Goal: Transaction & Acquisition: Purchase product/service

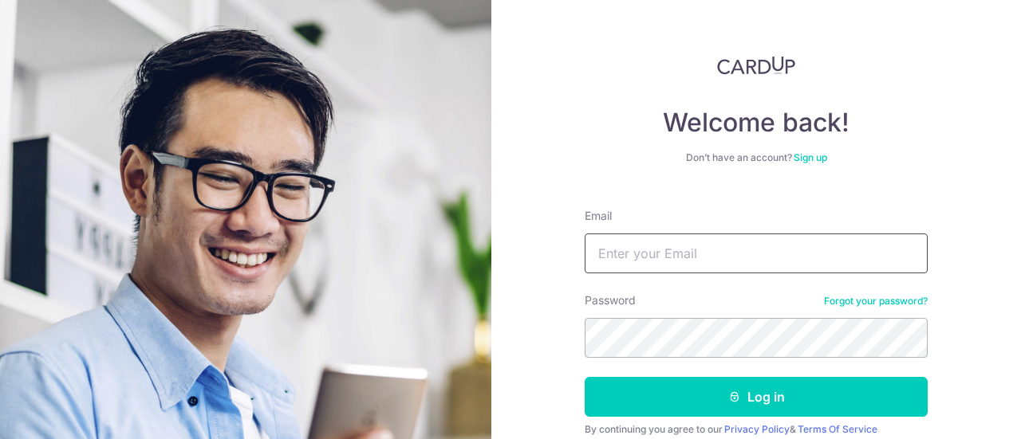
click at [675, 243] on input "Email" at bounding box center [756, 254] width 343 height 40
type input "f"
type input "sharon_lim@pave.com.sg"
click at [585, 377] on button "Log in" at bounding box center [756, 397] width 343 height 40
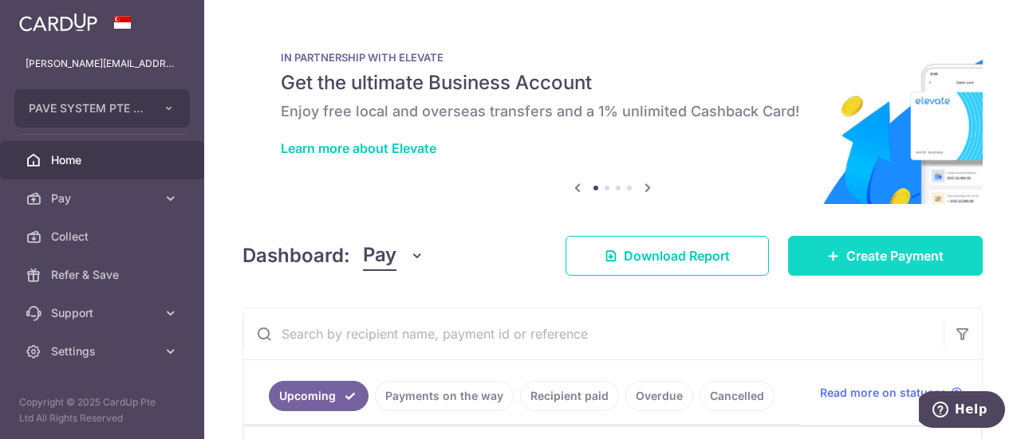
click at [903, 262] on span "Create Payment" at bounding box center [894, 255] width 97 height 19
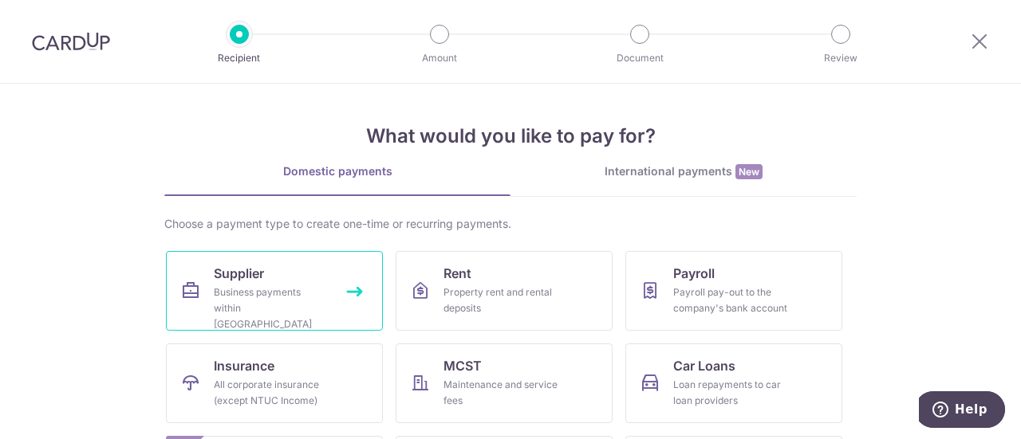
click at [269, 283] on link "Supplier Business payments within Singapore" at bounding box center [274, 291] width 217 height 80
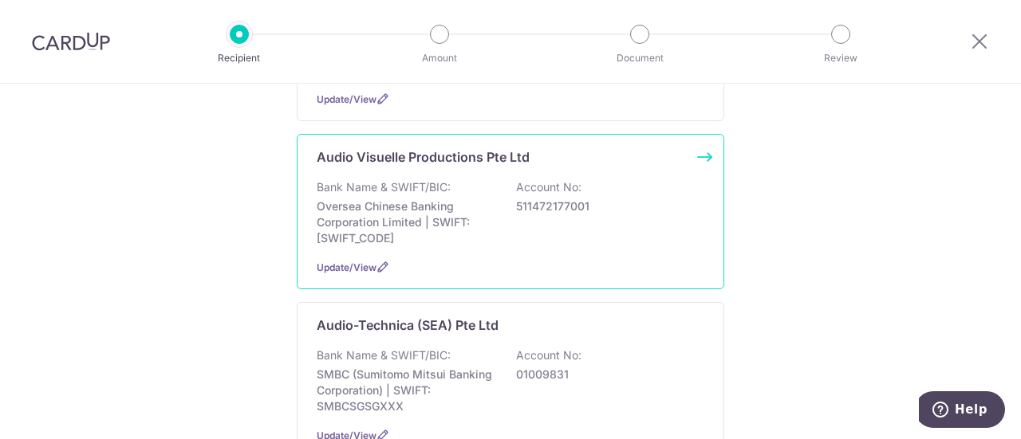
scroll to position [718, 0]
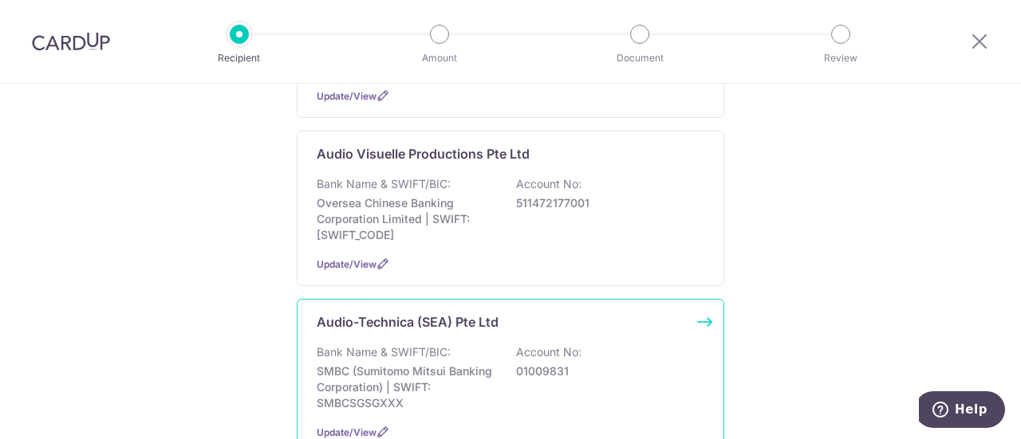
click at [440, 321] on div "Audio-Technica (SEA) Pte Ltd Bank Name & SWIFT/BIC: SMBC (Sumitomo Mitsui Banki…" at bounding box center [510, 377] width 427 height 156
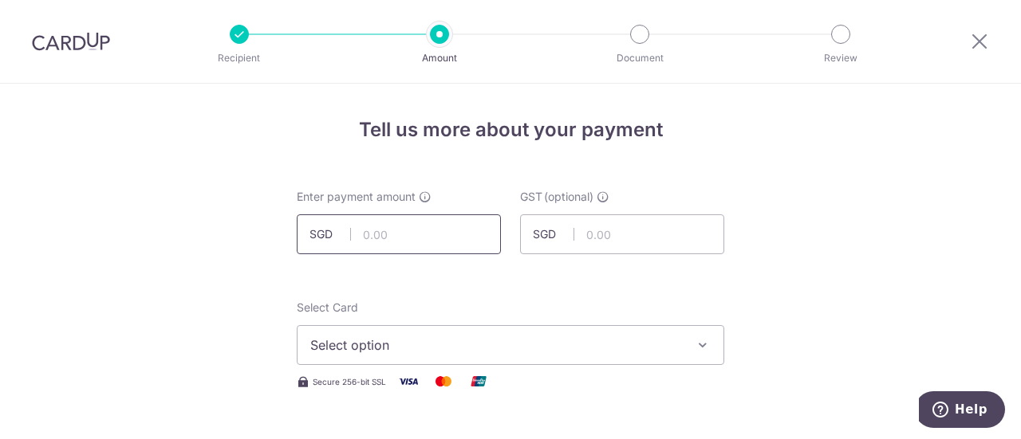
click at [448, 234] on input "text" at bounding box center [399, 235] width 204 height 40
paste input "36,133.50"
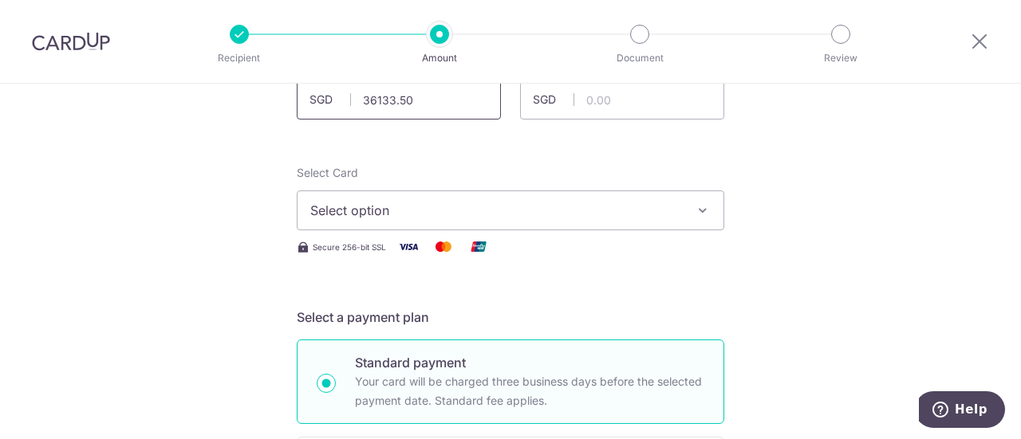
scroll to position [160, 0]
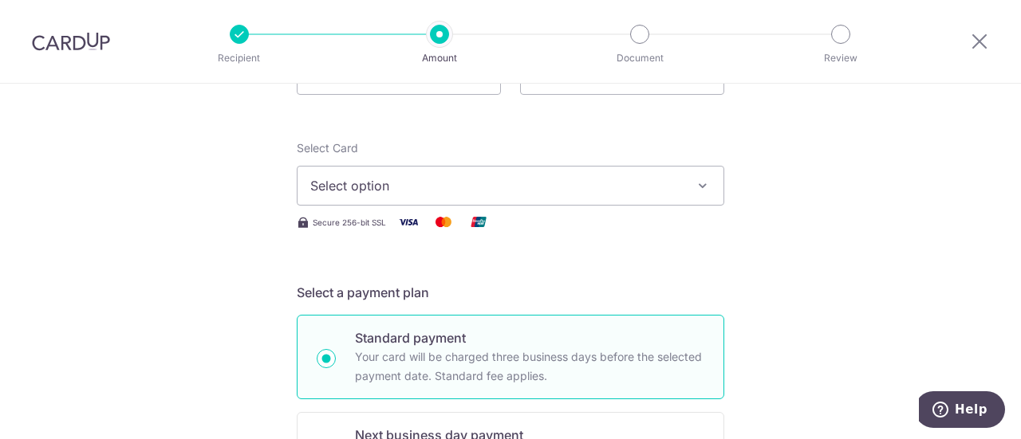
type input "36,133.50"
click at [397, 183] on span "Select option" at bounding box center [496, 185] width 372 height 19
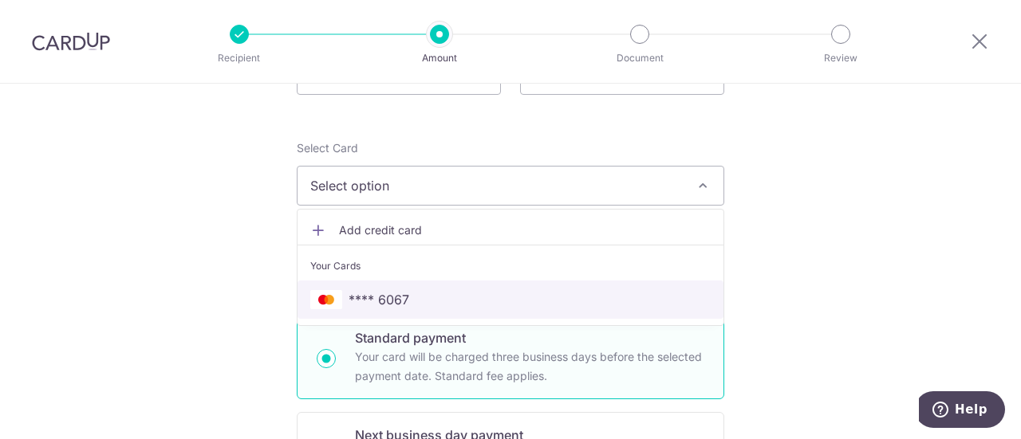
click at [370, 290] on span "**** 6067" at bounding box center [379, 299] width 61 height 19
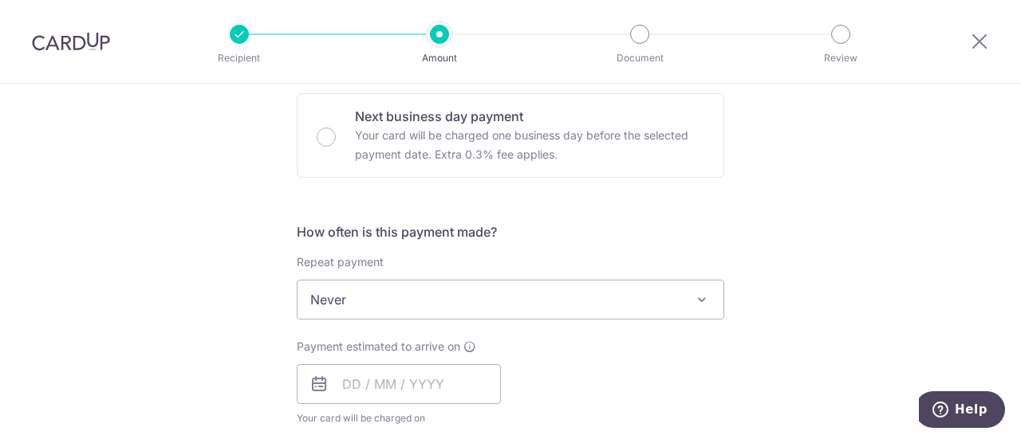
scroll to position [558, 0]
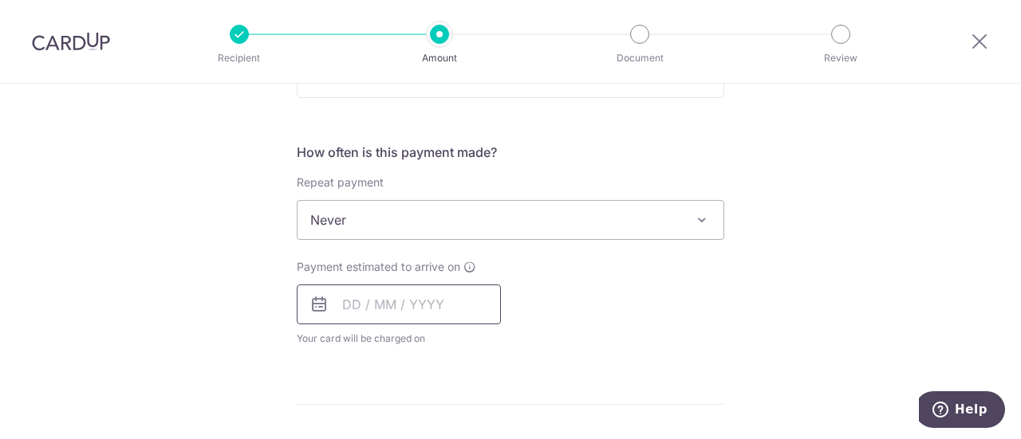
click at [380, 296] on input "text" at bounding box center [399, 305] width 204 height 40
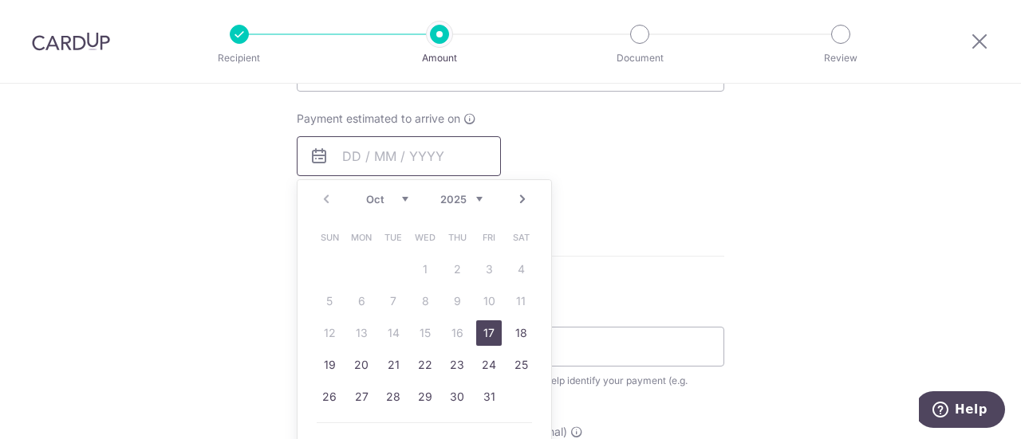
scroll to position [718, 0]
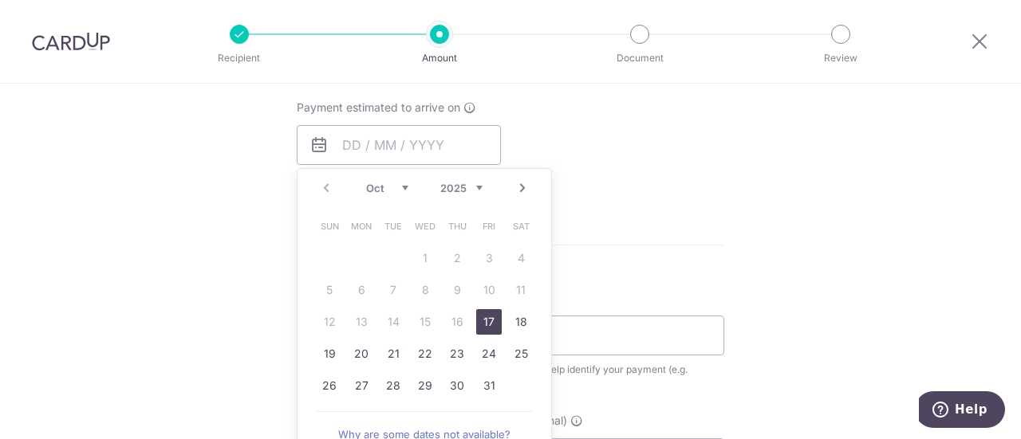
click at [491, 320] on link "17" at bounding box center [489, 322] width 26 height 26
type input "[DATE]"
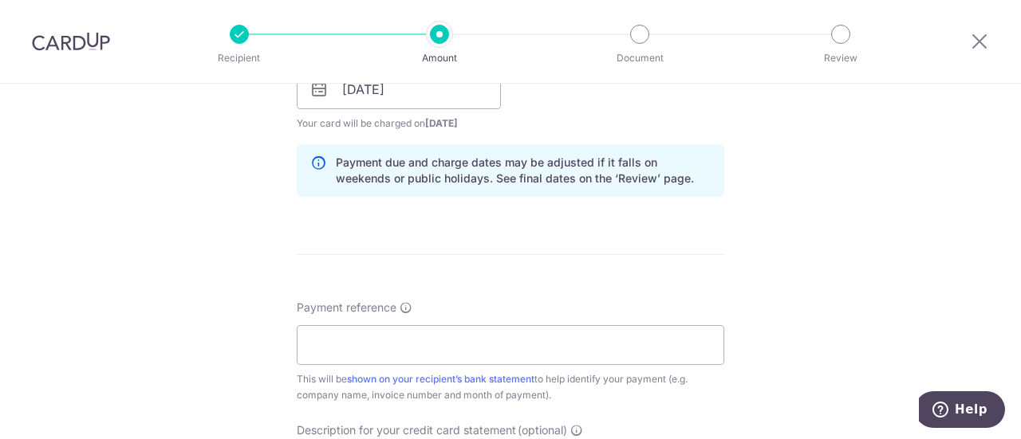
scroll to position [877, 0]
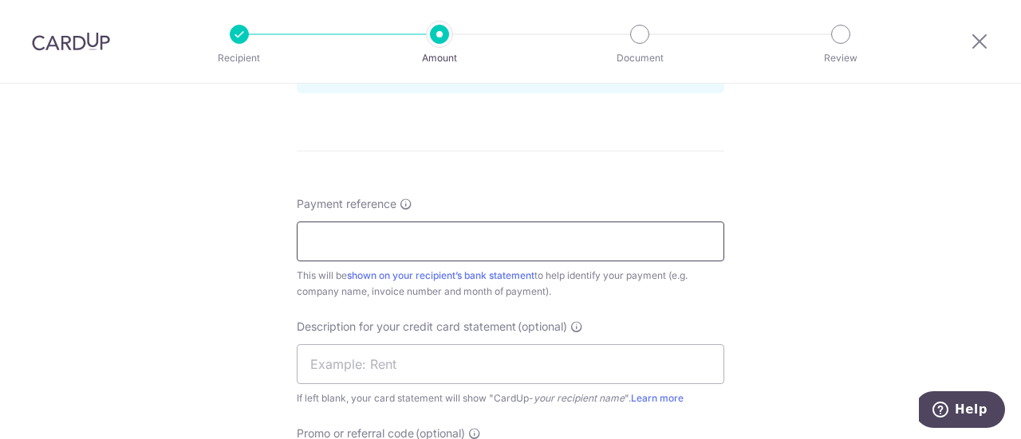
click at [409, 238] on input "Payment reference" at bounding box center [510, 242] width 427 height 40
paste input "AT SINV25-04501"
drag, startPoint x: 432, startPoint y: 235, endPoint x: 581, endPoint y: 258, distance: 150.1
click at [435, 236] on input "PAVE System (Inv AT SINV25-04501)" at bounding box center [510, 242] width 427 height 40
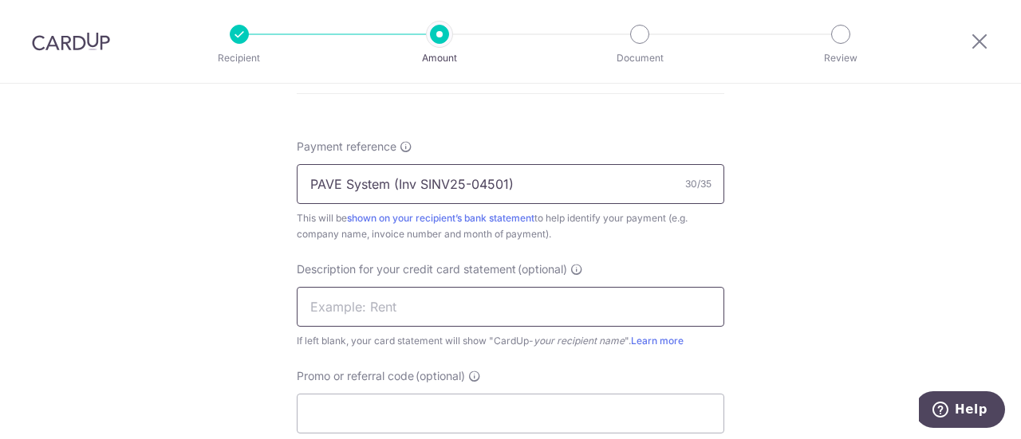
scroll to position [957, 0]
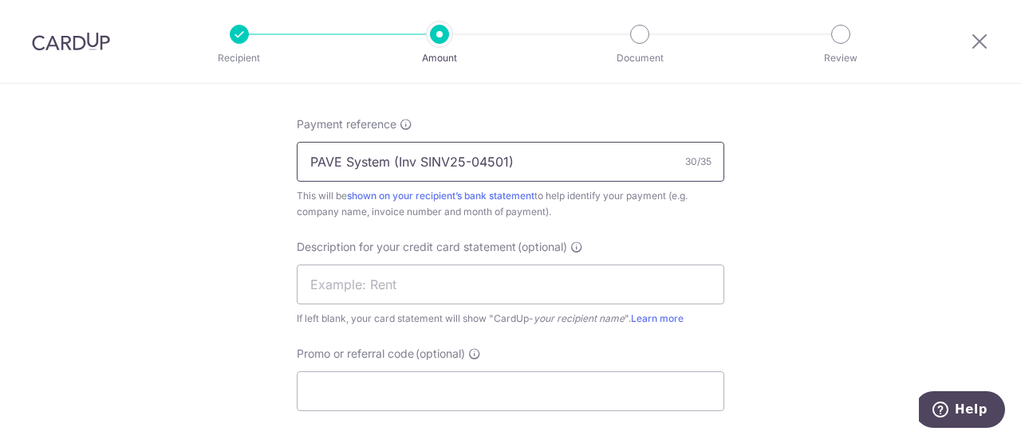
type input "PAVE System (Inv SINV25-04501)"
click at [373, 274] on input "text" at bounding box center [510, 285] width 427 height 40
paste input "CM021025"
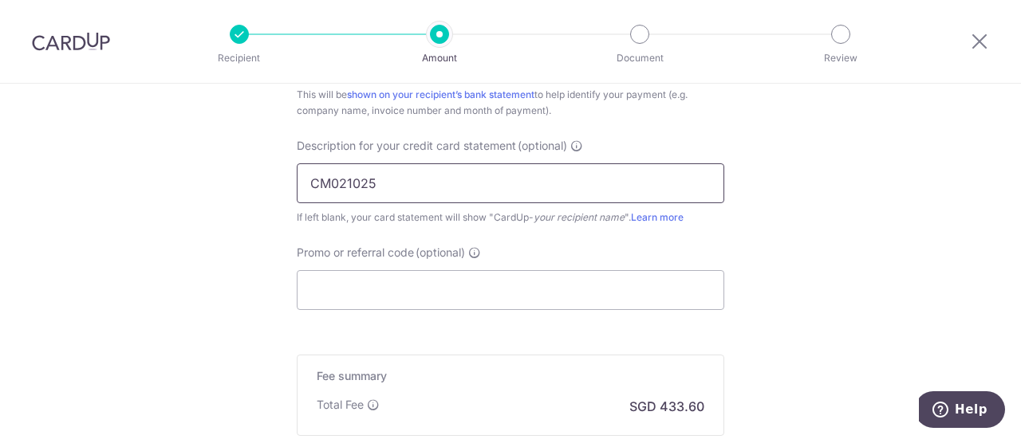
scroll to position [1117, 0]
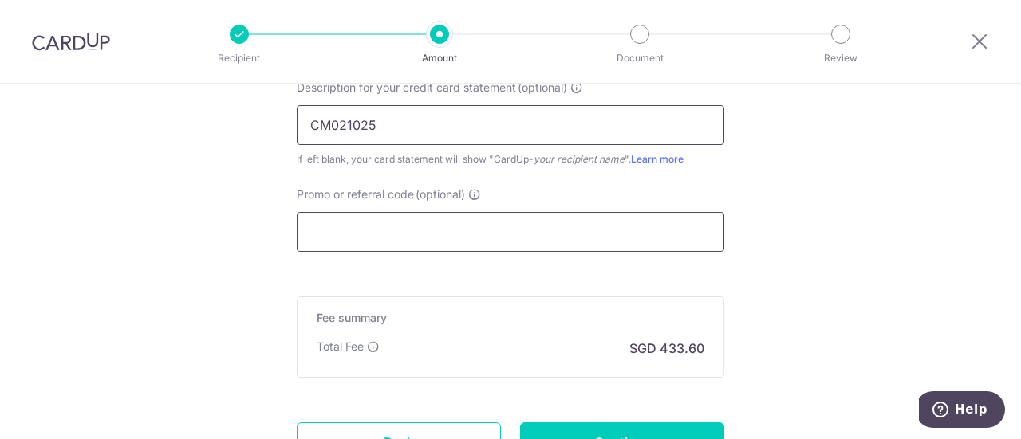
type input "CM021025"
click at [408, 221] on input "Promo or referral code (optional)" at bounding box center [510, 232] width 427 height 40
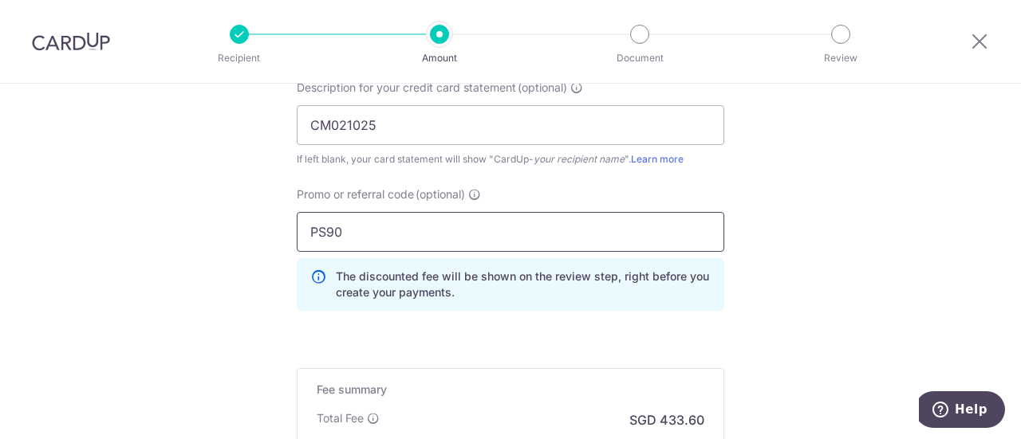
scroll to position [1276, 0]
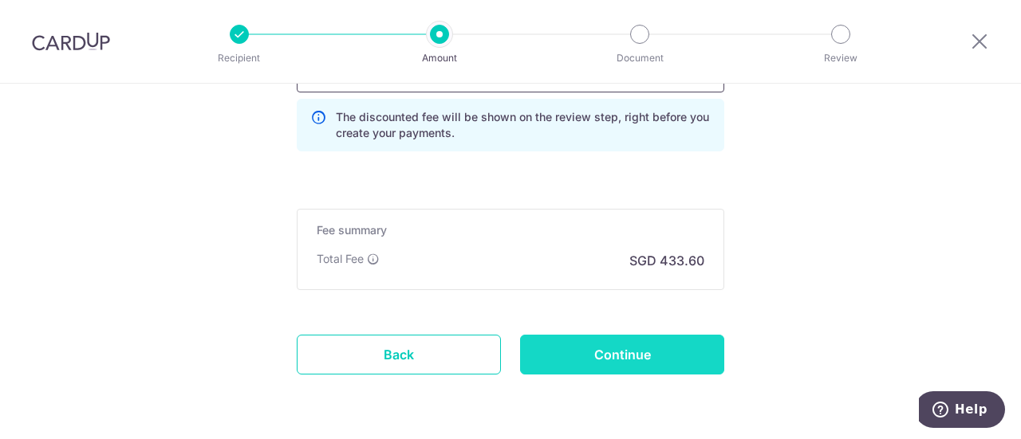
type input "PS90"
click at [605, 349] on input "Continue" at bounding box center [622, 355] width 204 height 40
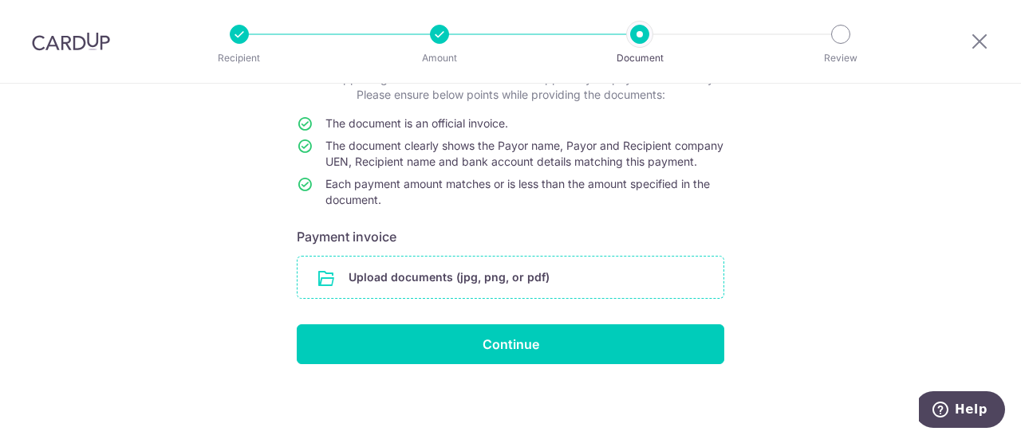
click at [485, 265] on input "file" at bounding box center [510, 277] width 426 height 41
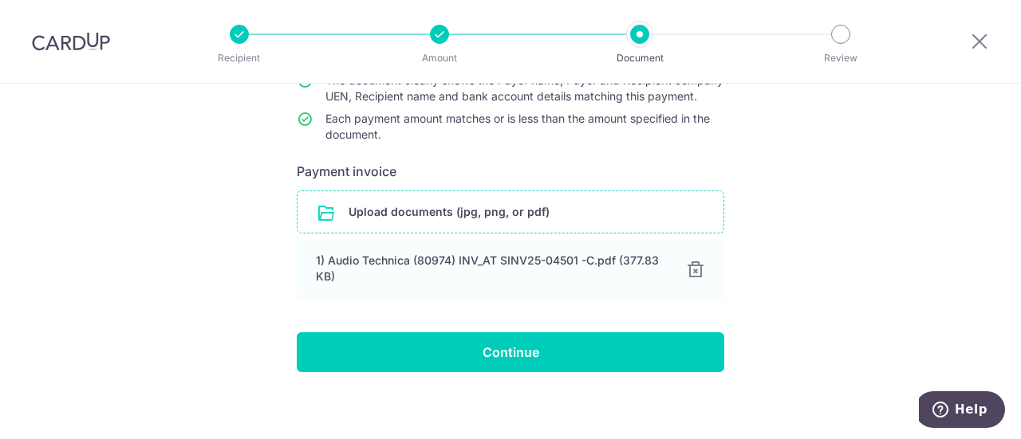
scroll to position [206, 0]
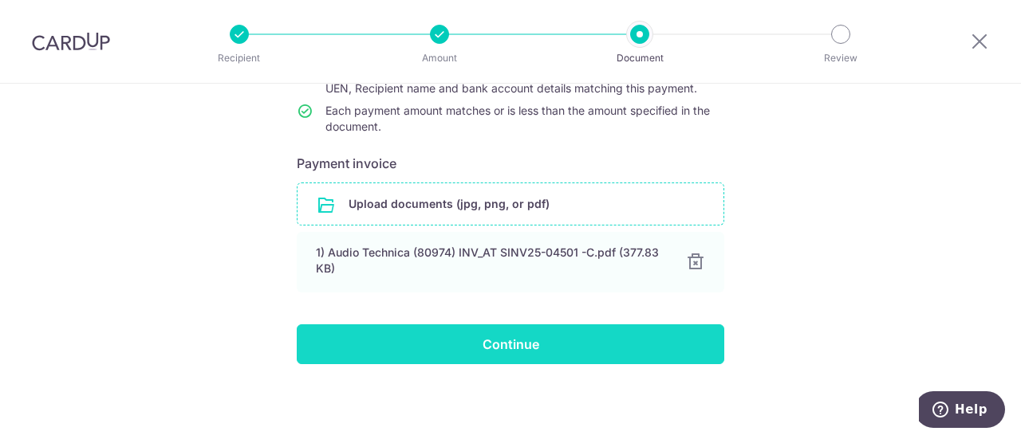
click at [535, 344] on input "Continue" at bounding box center [510, 345] width 427 height 40
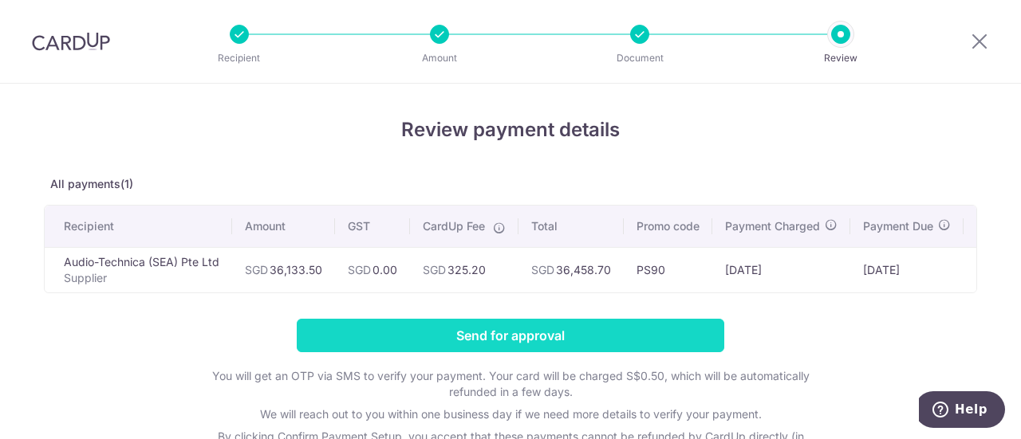
click at [581, 333] on input "Send for approval" at bounding box center [510, 335] width 427 height 33
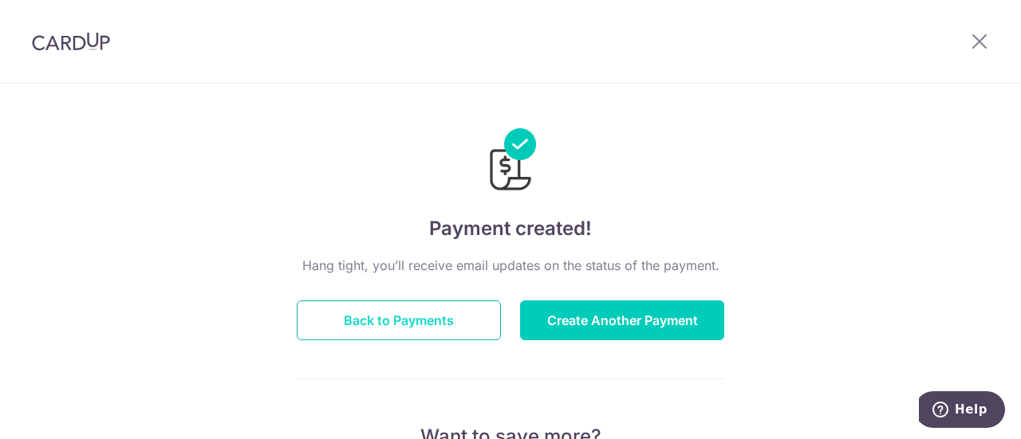
click at [399, 313] on button "Back to Payments" at bounding box center [399, 321] width 204 height 40
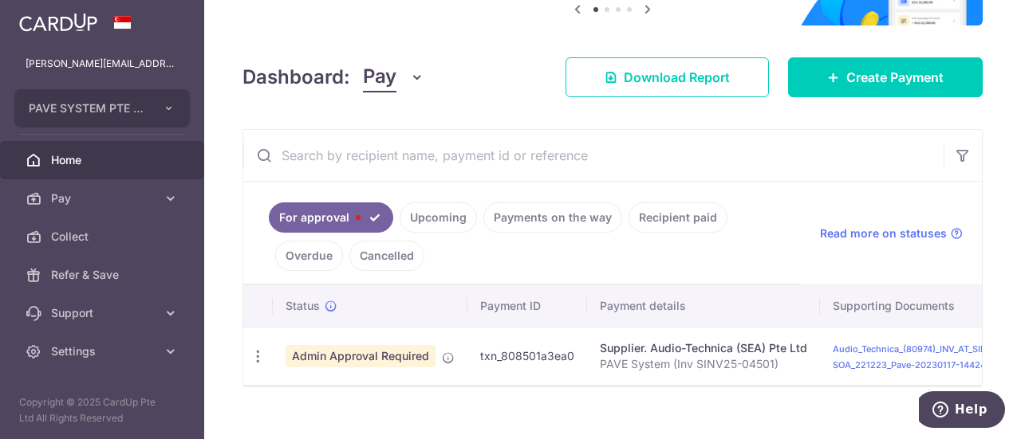
click at [416, 209] on link "Upcoming" at bounding box center [438, 218] width 77 height 30
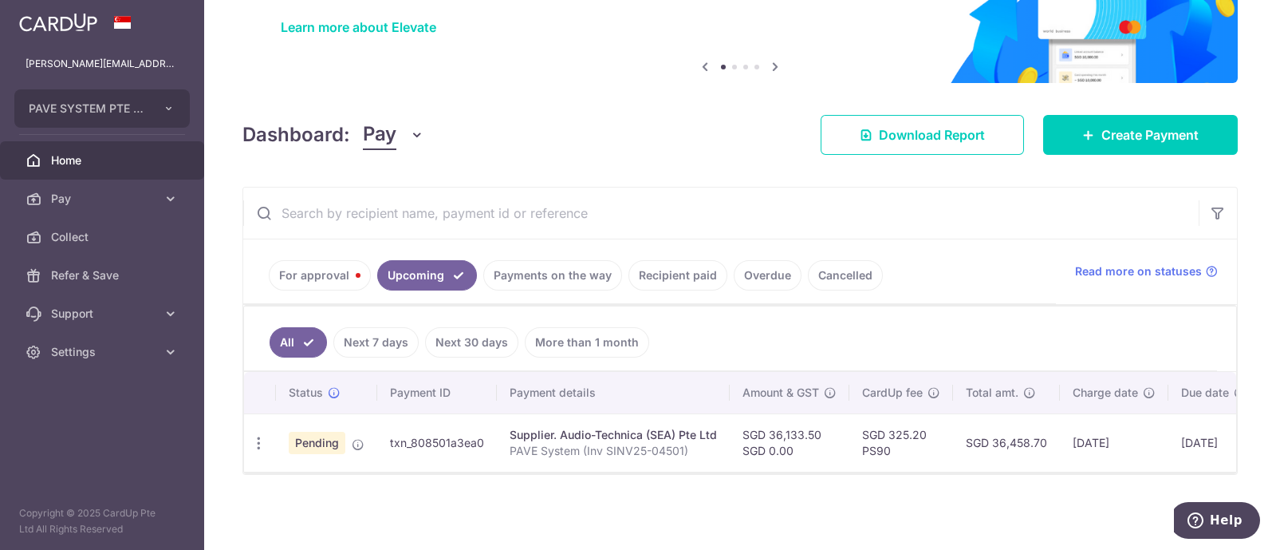
scroll to position [108, 0]
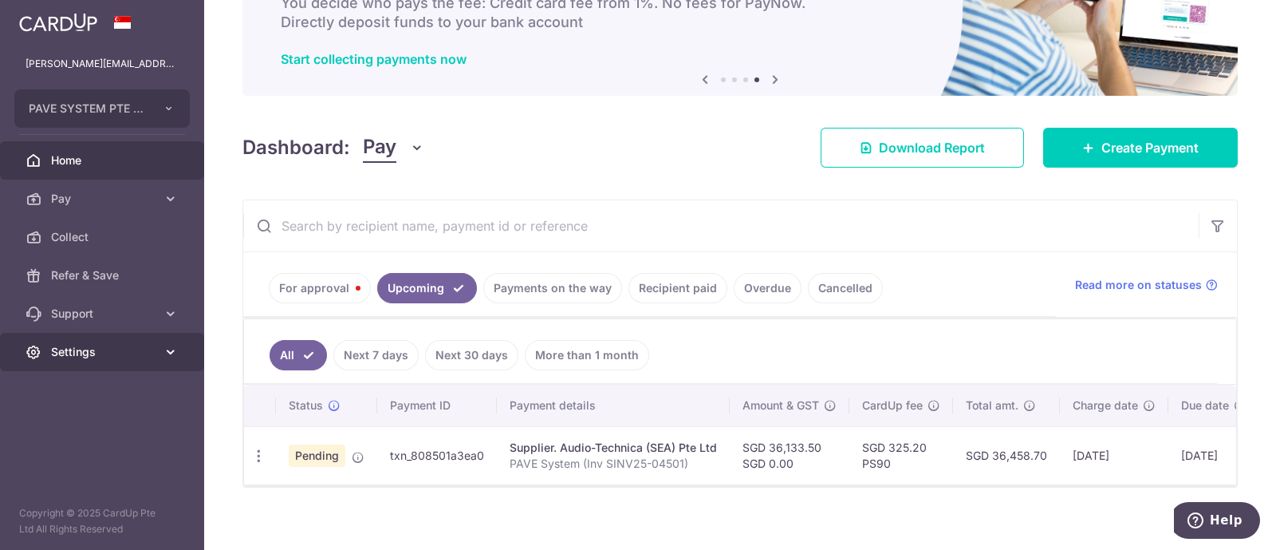
click at [92, 352] on span "Settings" at bounding box center [103, 352] width 105 height 16
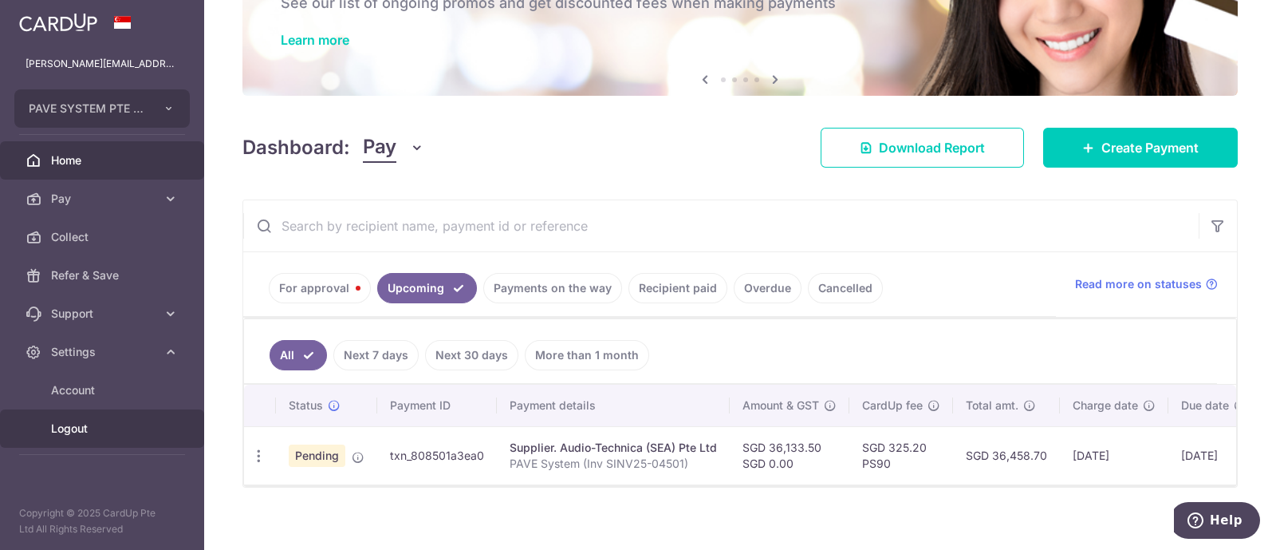
click at [80, 434] on span "Logout" at bounding box center [103, 428] width 105 height 16
